Goal: Transaction & Acquisition: Purchase product/service

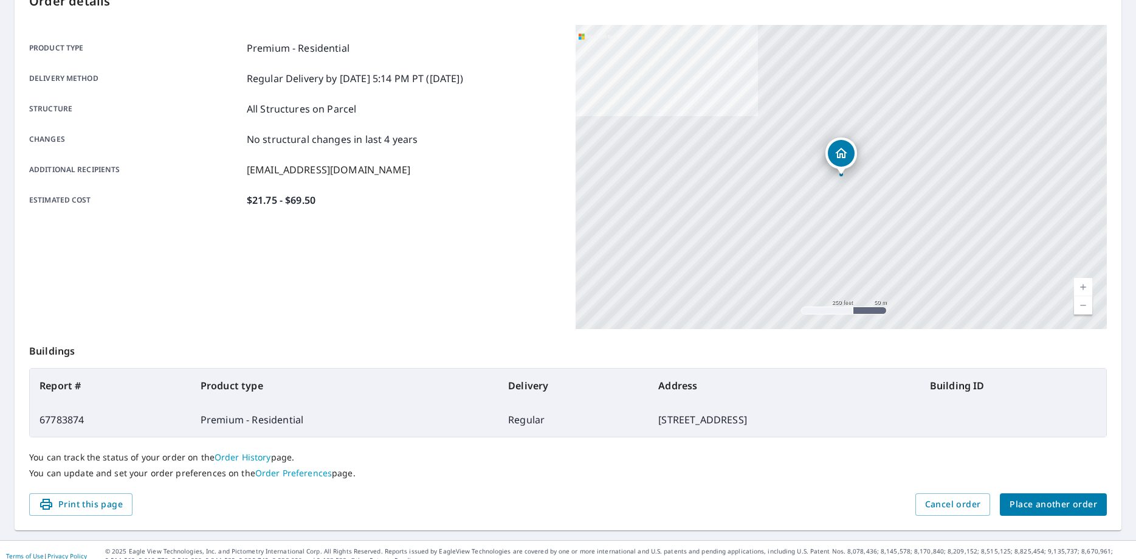
scroll to position [157, 0]
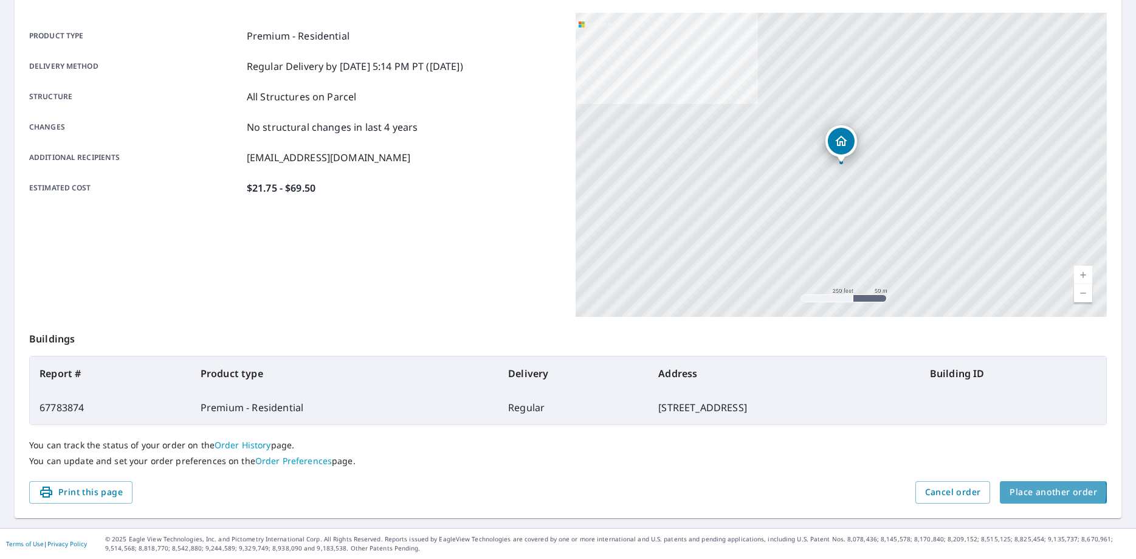
click at [1033, 491] on span "Place another order" at bounding box center [1054, 491] width 88 height 15
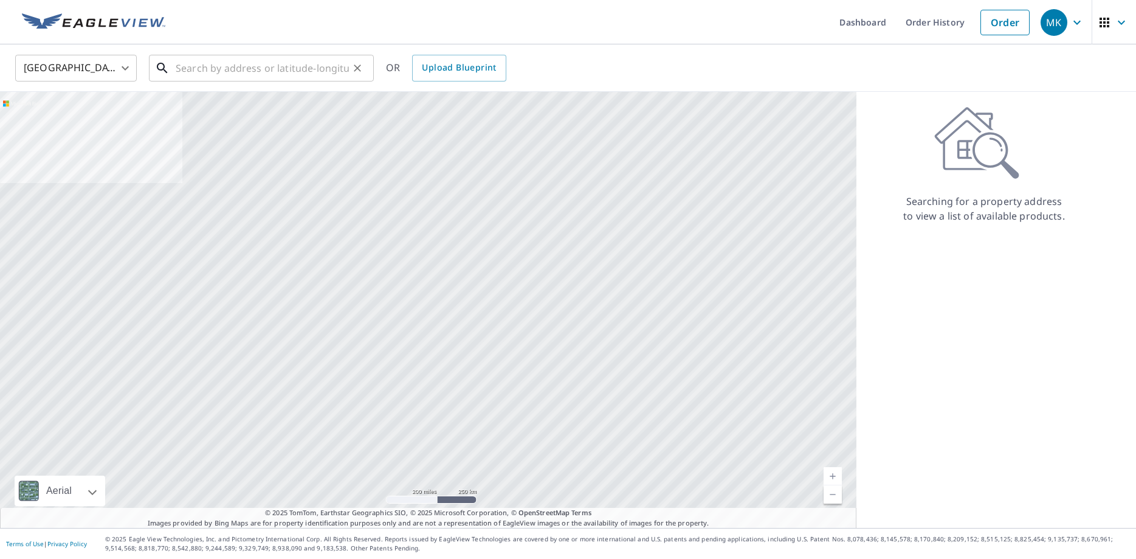
click at [264, 71] on input "text" at bounding box center [262, 68] width 173 height 34
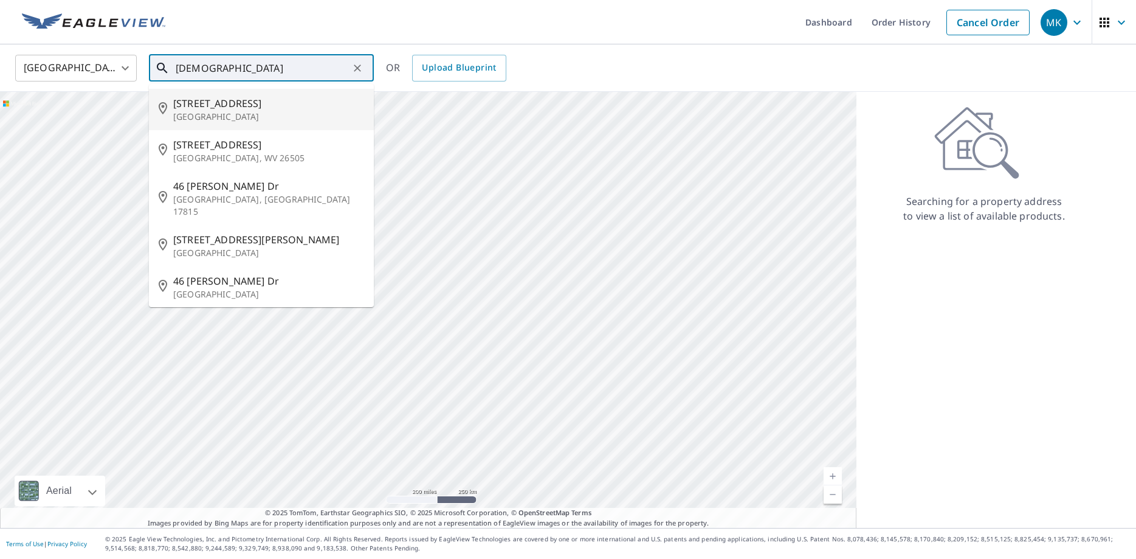
click at [239, 106] on span "[STREET_ADDRESS]" at bounding box center [268, 103] width 191 height 15
type input "[STREET_ADDRESS]"
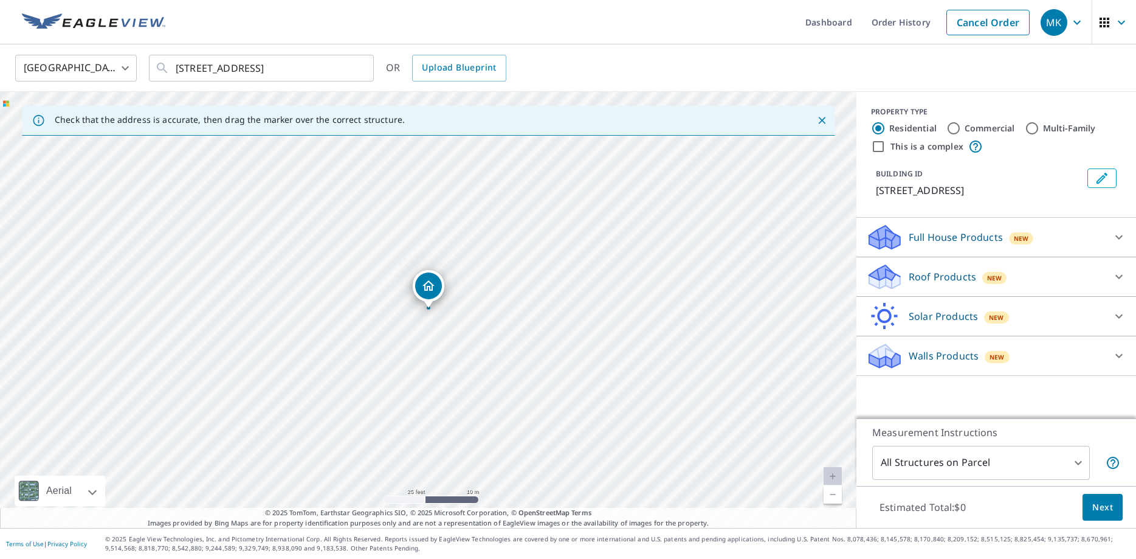
click at [1117, 270] on icon at bounding box center [1119, 276] width 15 height 15
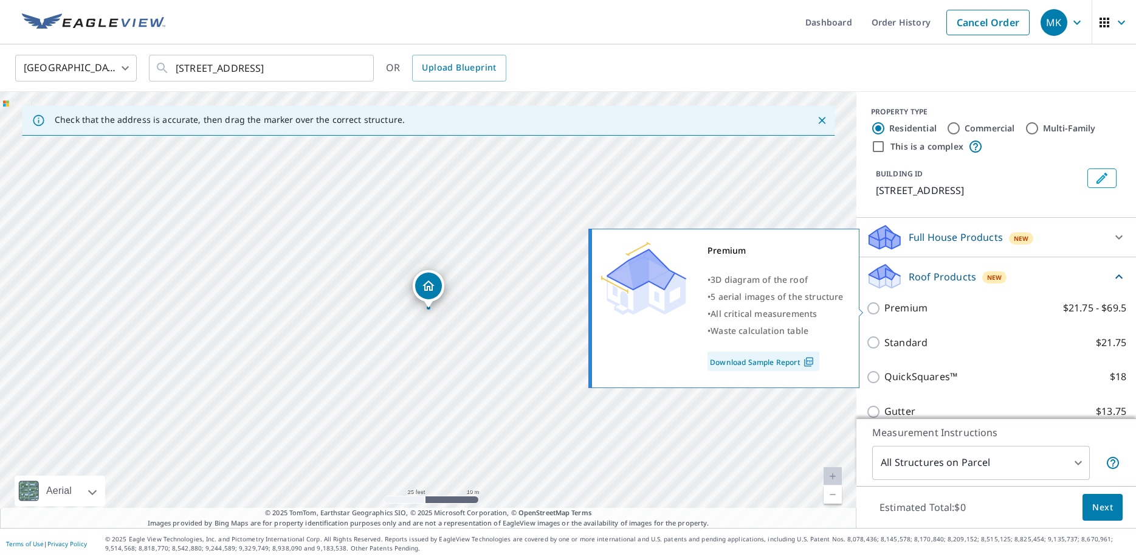
click at [875, 308] on input "Premium $21.75 - $69.5" at bounding box center [875, 308] width 18 height 15
checkbox input "true"
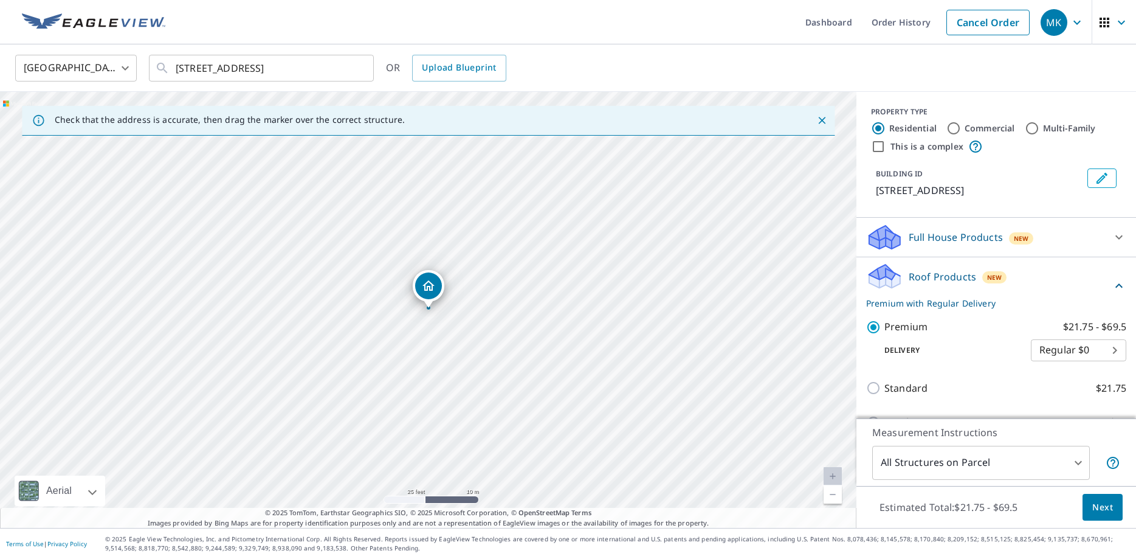
click at [1103, 508] on span "Next" at bounding box center [1102, 507] width 21 height 15
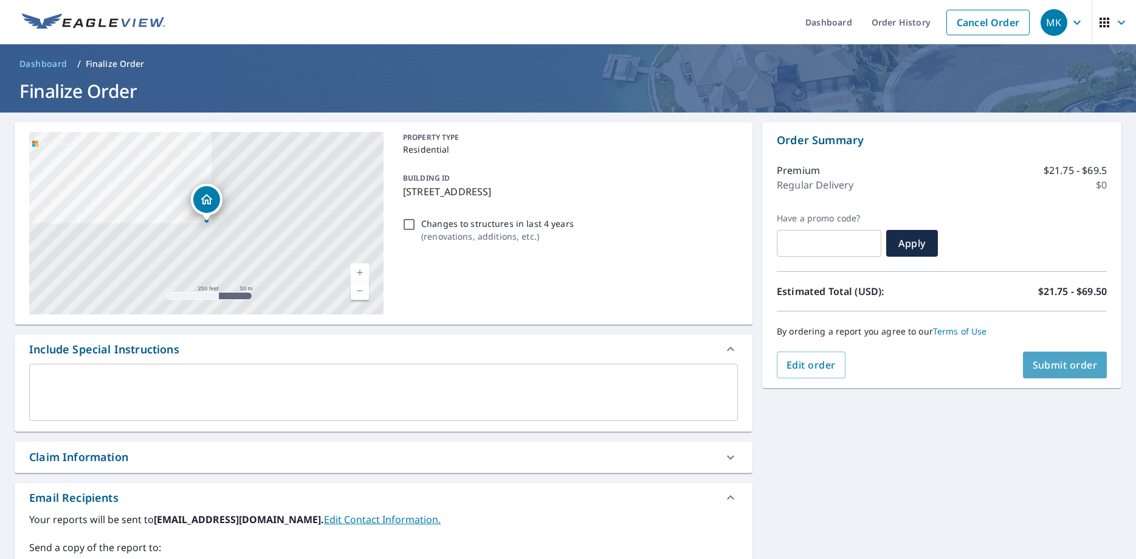
click at [1061, 367] on span "Submit order" at bounding box center [1065, 364] width 65 height 13
checkbox input "true"
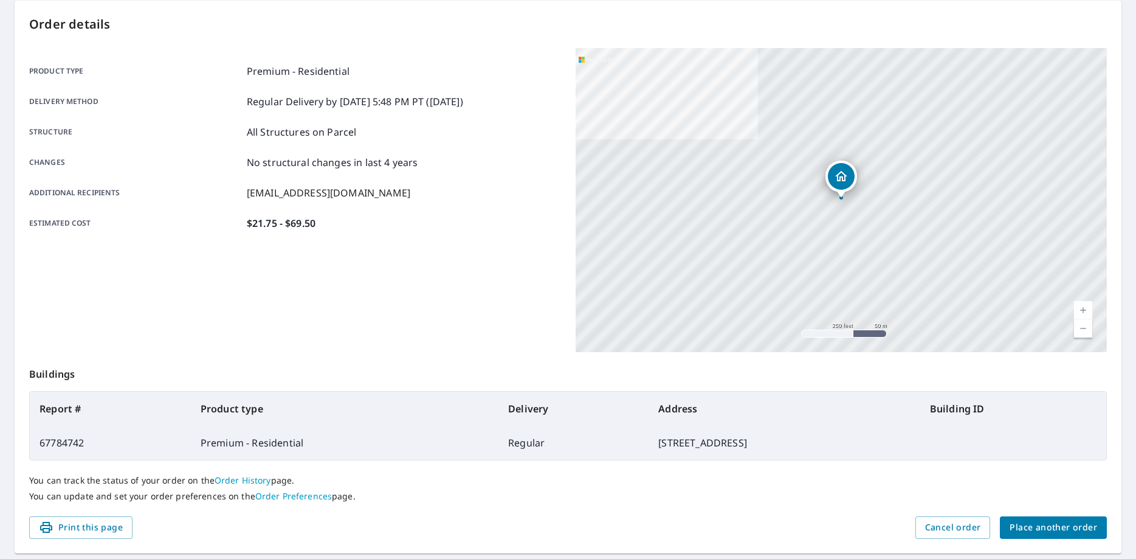
scroll to position [157, 0]
